Goal: Information Seeking & Learning: Learn about a topic

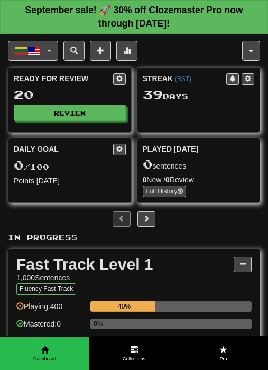
scroll to position [106, 0]
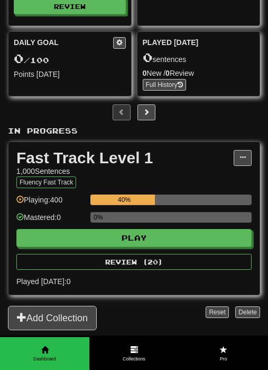
click at [139, 235] on button "Play" at bounding box center [134, 238] width 236 height 18
select select "**"
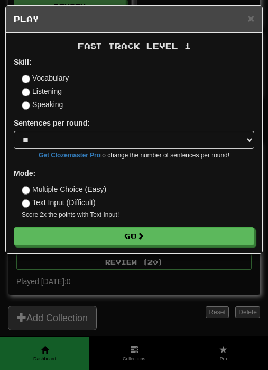
click at [128, 234] on button "Go" at bounding box center [134, 236] width 241 height 18
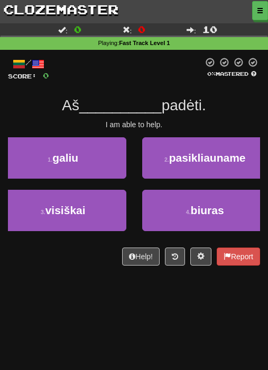
click at [84, 216] on button "3 . visiškai" at bounding box center [63, 210] width 127 height 41
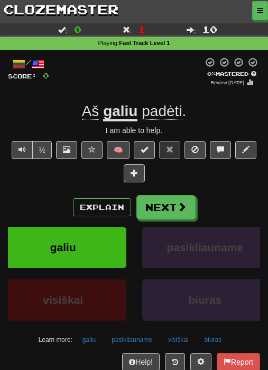
click at [169, 206] on button "Next" at bounding box center [166, 207] width 59 height 24
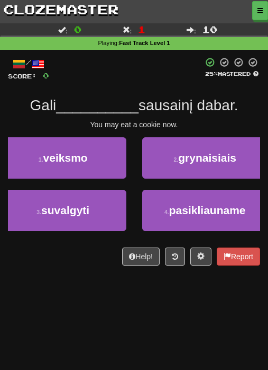
click at [99, 210] on button "3 . suvalgyti" at bounding box center [63, 210] width 127 height 41
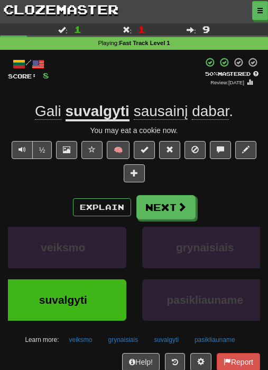
click at [159, 207] on button "Next" at bounding box center [166, 207] width 59 height 24
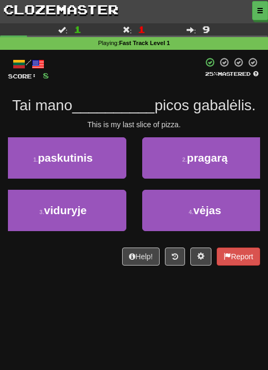
click at [202, 166] on button "2 . pragarą" at bounding box center [205, 157] width 127 height 41
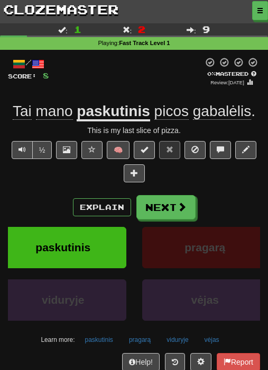
click at [175, 204] on button "Next" at bounding box center [166, 207] width 59 height 24
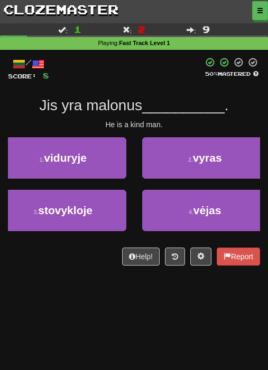
click at [205, 215] on span "vėjas" at bounding box center [208, 210] width 28 height 12
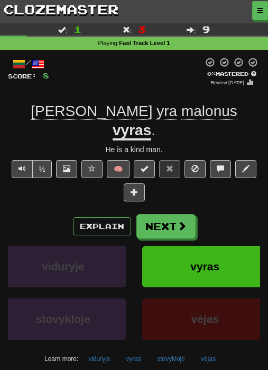
click at [159, 214] on button "Next" at bounding box center [166, 226] width 59 height 24
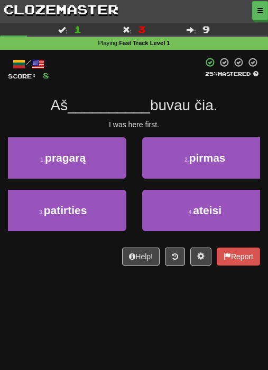
click at [198, 159] on span "pirmas" at bounding box center [208, 157] width 37 height 12
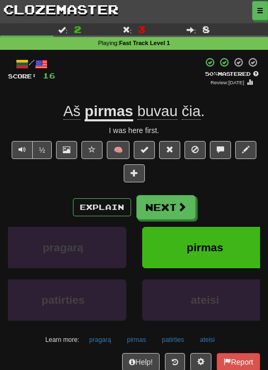
click at [181, 209] on span at bounding box center [182, 207] width 10 height 10
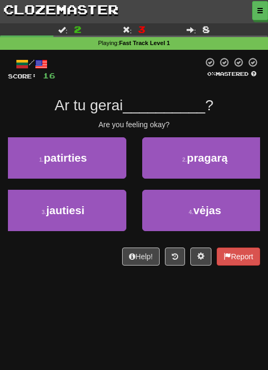
click at [203, 159] on span "pragarą" at bounding box center [207, 157] width 41 height 12
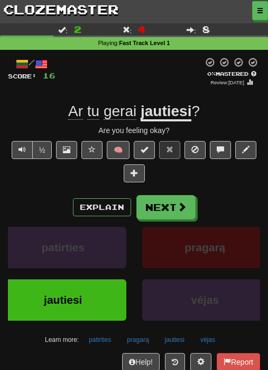
click at [165, 206] on button "Next" at bounding box center [166, 207] width 59 height 24
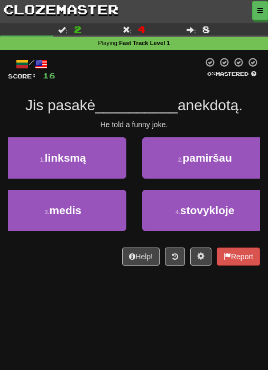
click at [107, 213] on button "3 . medis" at bounding box center [63, 210] width 127 height 41
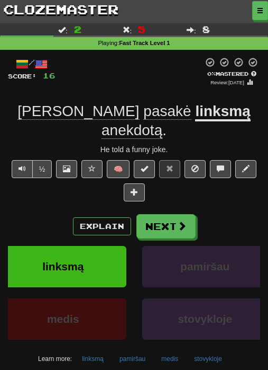
click at [185, 214] on button "Next" at bounding box center [166, 226] width 59 height 24
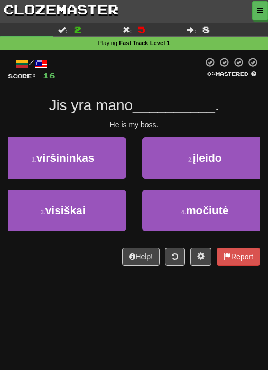
click at [202, 155] on span "įleido" at bounding box center [207, 157] width 29 height 12
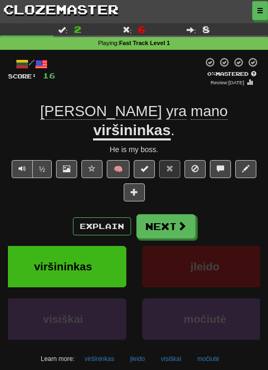
click at [166, 214] on button "Next" at bounding box center [166, 226] width 59 height 24
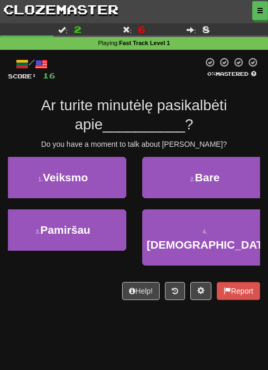
click at [218, 238] on span "[DEMOGRAPHIC_DATA]" at bounding box center [211, 244] width 128 height 12
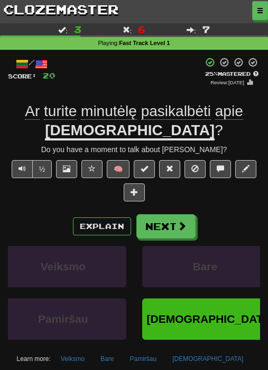
click at [173, 222] on button "Next" at bounding box center [166, 226] width 59 height 24
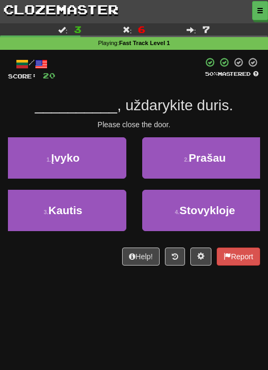
click at [198, 145] on button "2 . Prašau" at bounding box center [205, 157] width 127 height 41
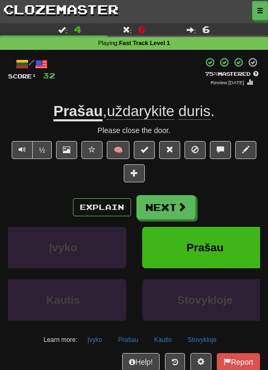
click at [170, 199] on button "Next" at bounding box center [166, 207] width 59 height 24
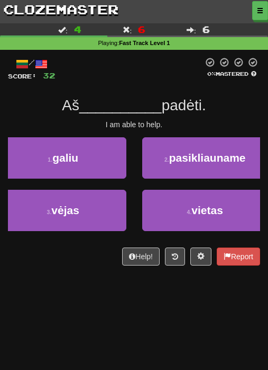
click at [105, 146] on button "1 . galiu" at bounding box center [63, 157] width 127 height 41
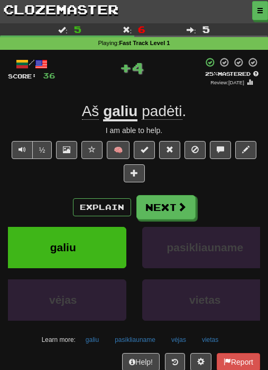
click at [155, 195] on button "Next" at bounding box center [166, 207] width 59 height 24
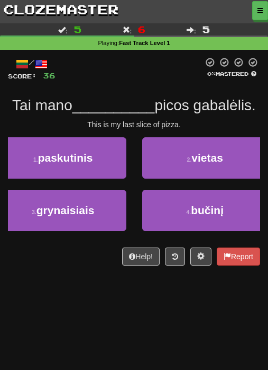
click at [93, 165] on button "1 . paskutinis" at bounding box center [63, 157] width 127 height 41
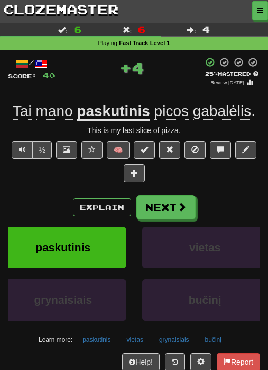
click at [166, 195] on button "Next" at bounding box center [166, 207] width 59 height 24
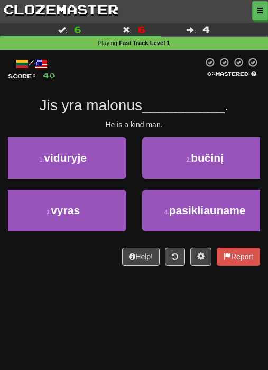
click at [85, 193] on button "3 . vyras" at bounding box center [63, 210] width 127 height 41
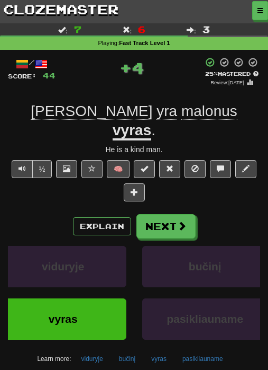
click at [174, 214] on button "Next" at bounding box center [166, 226] width 59 height 24
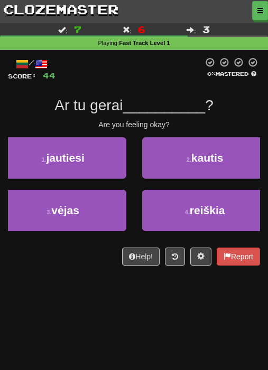
click at [97, 168] on button "1 . jautiesi" at bounding box center [63, 157] width 127 height 41
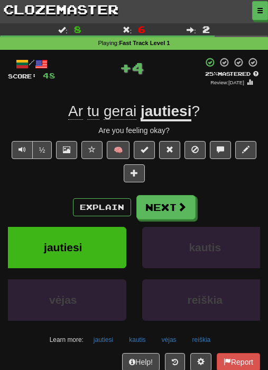
click at [169, 203] on button "Next" at bounding box center [166, 207] width 59 height 24
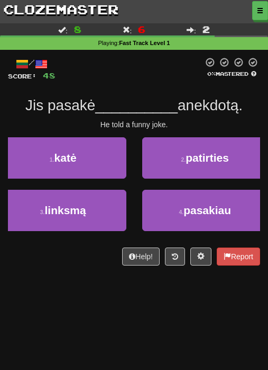
click at [85, 228] on button "3 . linksmą" at bounding box center [63, 210] width 127 height 41
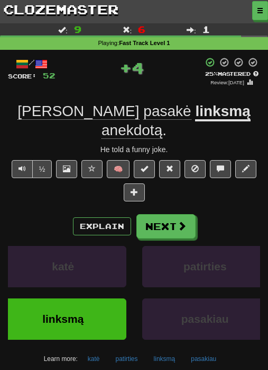
click at [156, 214] on button "Next" at bounding box center [166, 226] width 59 height 24
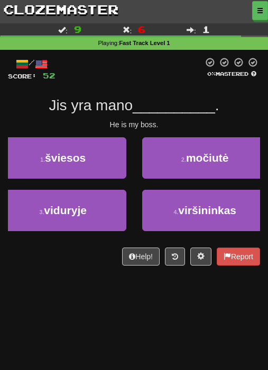
click at [171, 210] on button "4 . viršininkas" at bounding box center [205, 210] width 127 height 41
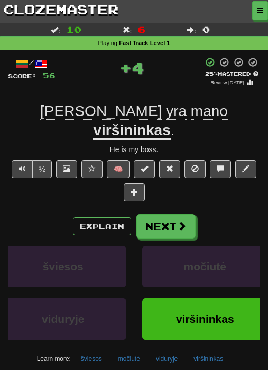
click at [177, 221] on span at bounding box center [182, 226] width 10 height 10
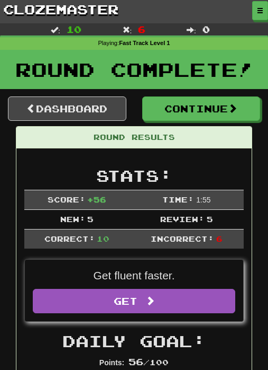
click at [209, 111] on button "Continue" at bounding box center [201, 108] width 119 height 24
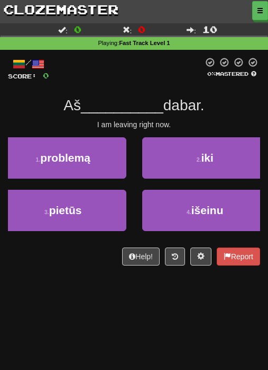
click at [174, 208] on button "4 . išeinu" at bounding box center [205, 210] width 127 height 41
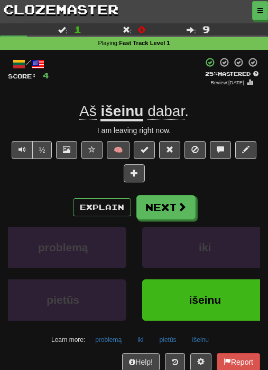
click at [154, 198] on button "Next" at bounding box center [166, 207] width 59 height 24
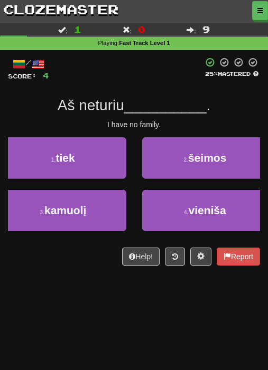
click at [89, 213] on button "3 . kamuolį" at bounding box center [63, 210] width 127 height 41
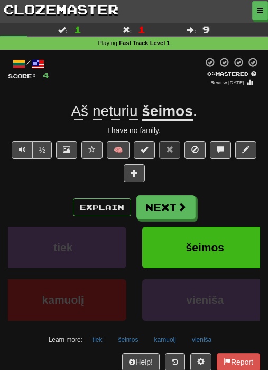
click at [165, 202] on button "Next" at bounding box center [166, 207] width 59 height 24
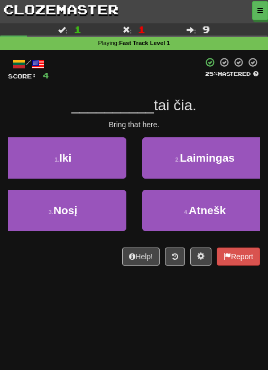
click at [213, 210] on span "Atnešk" at bounding box center [207, 210] width 37 height 12
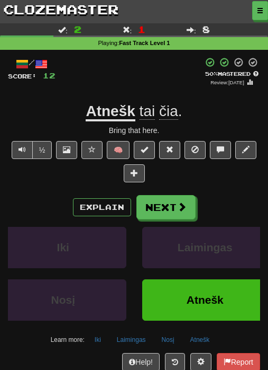
click at [182, 207] on span at bounding box center [182, 207] width 10 height 10
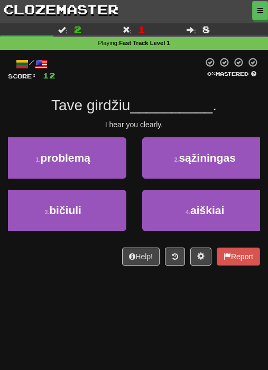
click at [157, 241] on div "/ Score: 12 0 % Mastered Tave girdžiu __________ . I hear you clearly. 1 . prob…" at bounding box center [134, 161] width 253 height 208
click at [189, 161] on span "sąžiningas" at bounding box center [207, 157] width 57 height 12
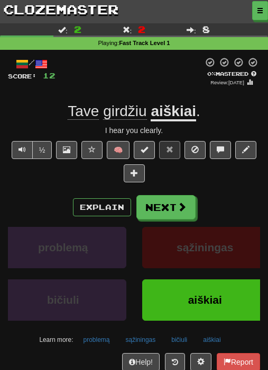
click at [172, 196] on button "Next" at bounding box center [166, 207] width 59 height 24
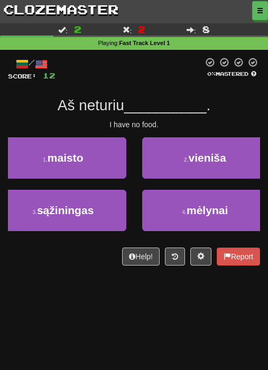
click at [215, 213] on span "mėlynai" at bounding box center [207, 210] width 41 height 12
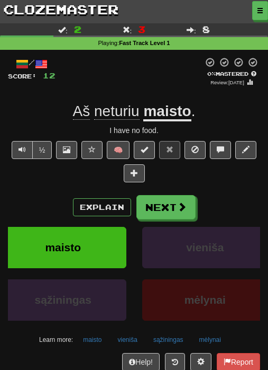
click at [161, 205] on button "Next" at bounding box center [166, 207] width 59 height 24
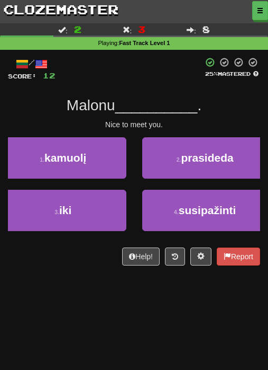
click at [197, 214] on span "susipažinti" at bounding box center [208, 210] width 58 height 12
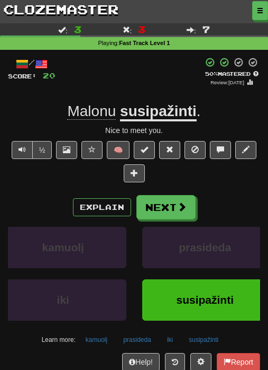
click at [175, 199] on button "Next" at bounding box center [166, 207] width 59 height 24
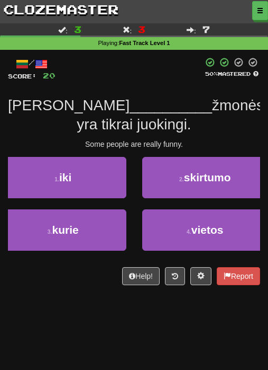
click at [205, 230] on span "vietos" at bounding box center [208, 229] width 32 height 12
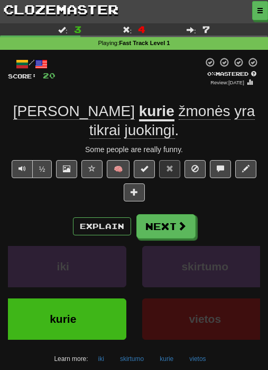
click at [175, 214] on button "Next" at bounding box center [166, 226] width 59 height 24
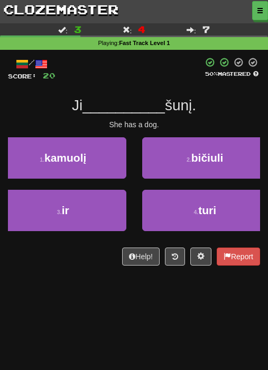
click at [213, 208] on span "turi" at bounding box center [208, 210] width 18 height 12
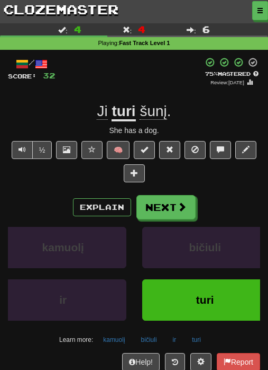
click at [173, 213] on button "Next" at bounding box center [166, 207] width 59 height 24
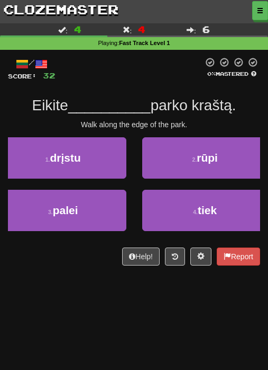
click at [188, 163] on button "2 . rūpi" at bounding box center [205, 157] width 127 height 41
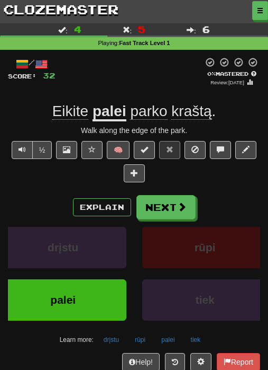
click at [168, 209] on button "Next" at bounding box center [166, 207] width 59 height 24
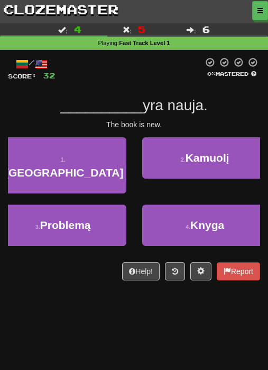
click at [223, 204] on button "4 . [GEOGRAPHIC_DATA]" at bounding box center [205, 224] width 127 height 41
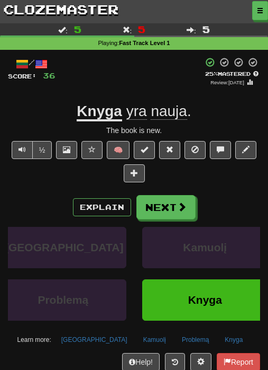
click at [163, 196] on button "Next" at bounding box center [166, 207] width 59 height 24
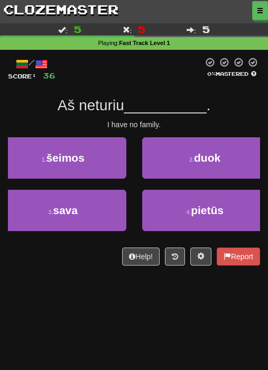
click at [92, 166] on button "1 . šeimos" at bounding box center [63, 157] width 127 height 41
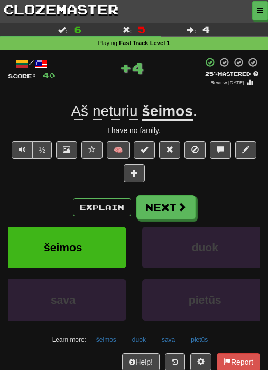
click at [178, 208] on span at bounding box center [182, 207] width 10 height 10
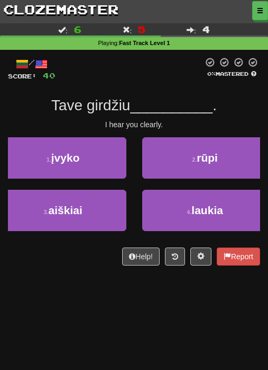
click at [88, 213] on button "3 . aiškiai" at bounding box center [63, 210] width 127 height 41
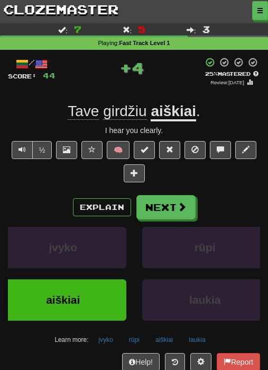
click at [170, 213] on button "Next" at bounding box center [166, 207] width 59 height 24
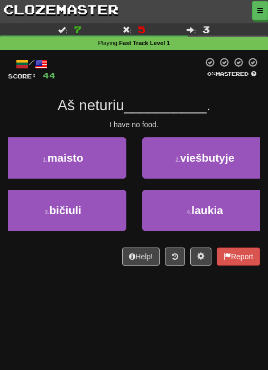
click at [98, 163] on button "1 . maisto" at bounding box center [63, 157] width 127 height 41
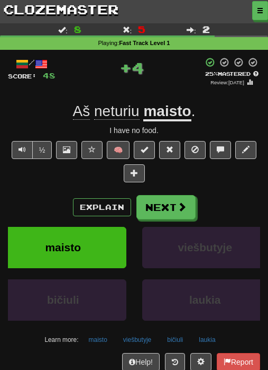
click at [174, 206] on button "Next" at bounding box center [166, 207] width 59 height 24
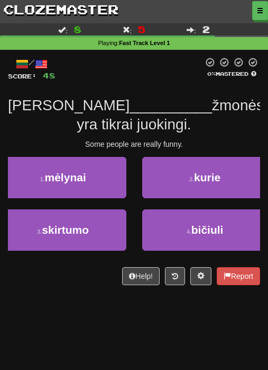
click at [176, 179] on button "2 . kurie" at bounding box center [205, 177] width 127 height 41
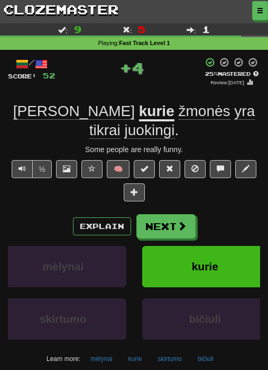
click at [169, 214] on button "Next" at bounding box center [166, 226] width 59 height 24
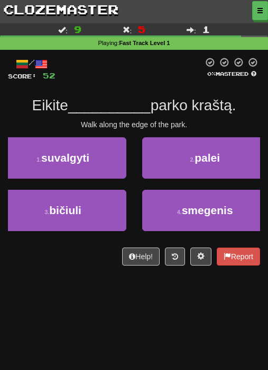
click at [93, 160] on button "1 . suvalgyti" at bounding box center [63, 157] width 127 height 41
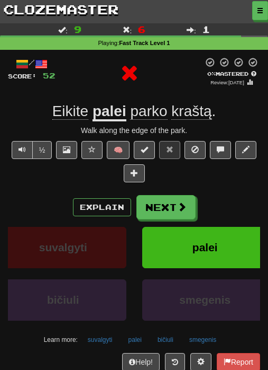
click at [173, 195] on button "Next" at bounding box center [166, 207] width 59 height 24
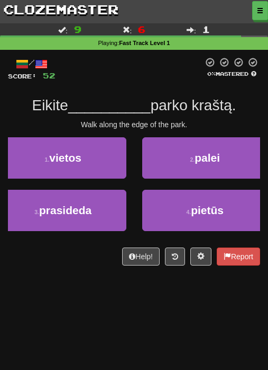
click at [219, 168] on button "2 . palei" at bounding box center [205, 157] width 127 height 41
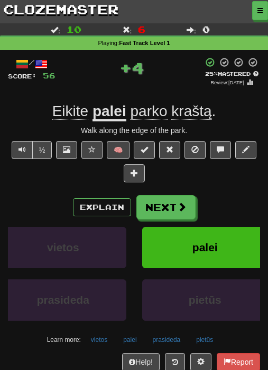
click at [174, 210] on button "Next" at bounding box center [166, 207] width 59 height 24
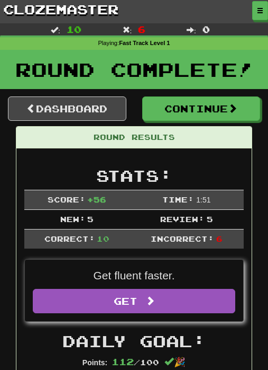
click at [95, 103] on link "Dashboard" at bounding box center [67, 108] width 119 height 24
